Goal: Task Accomplishment & Management: Manage account settings

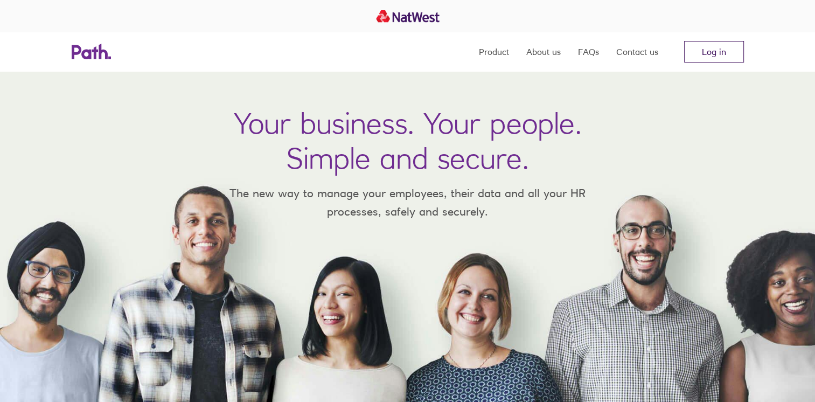
click at [705, 53] on link "Log in" at bounding box center [714, 52] width 60 height 22
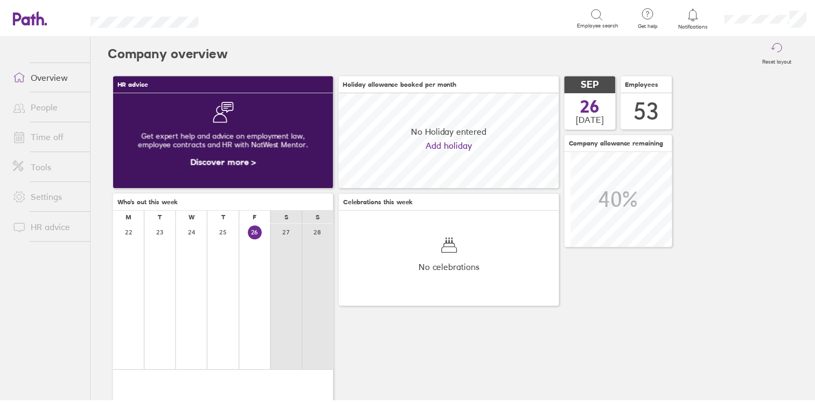
scroll to position [95, 222]
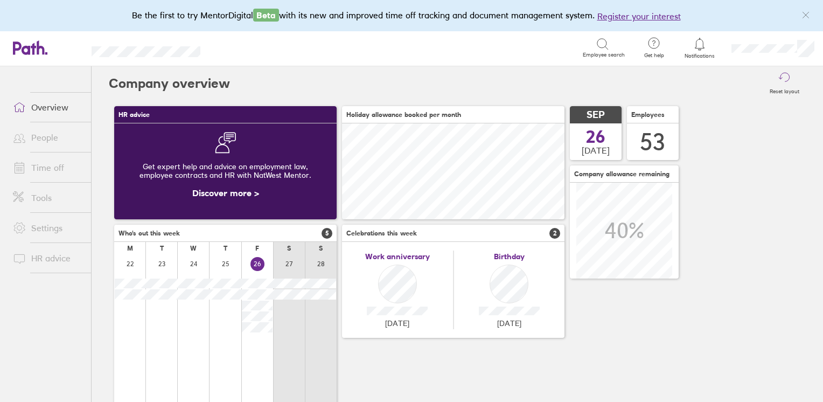
click at [43, 167] on link "Time off" at bounding box center [47, 168] width 87 height 22
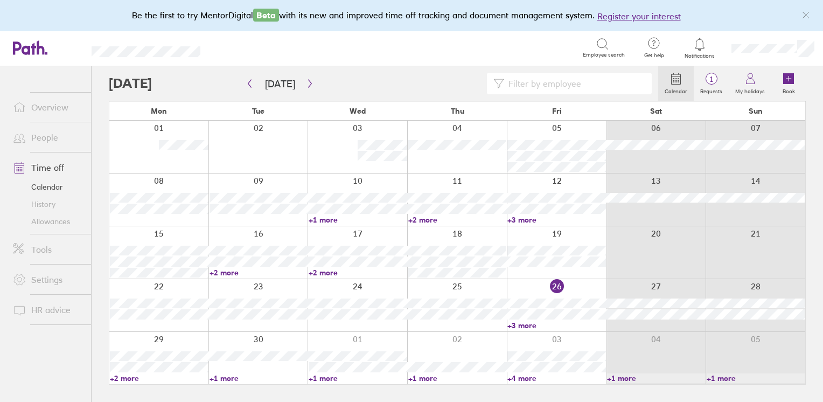
click at [518, 377] on link "+4 more" at bounding box center [556, 378] width 99 height 10
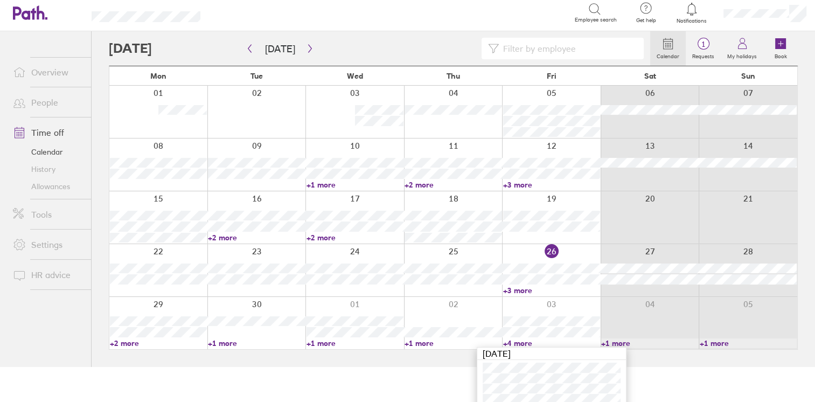
scroll to position [64, 0]
